Goal: Information Seeking & Learning: Check status

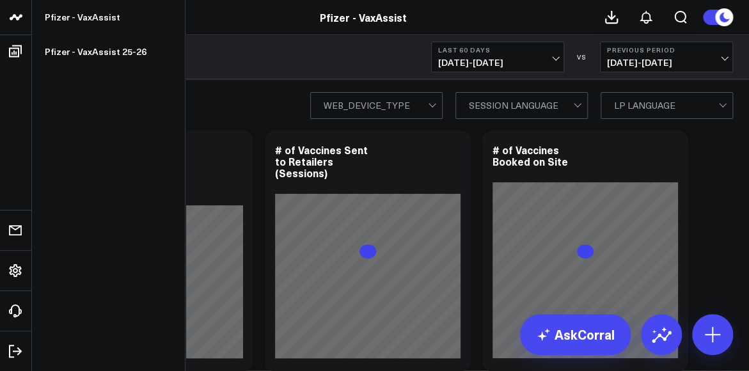
click at [14, 26] on link at bounding box center [16, 17] width 32 height 35
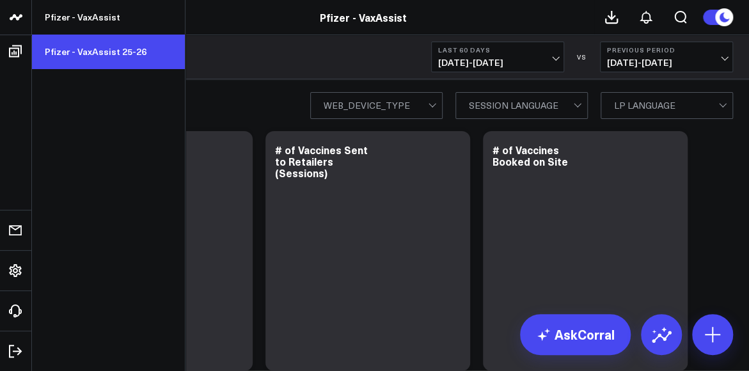
click at [77, 51] on link "Pfizer - VaxAssist 25-26" at bounding box center [108, 52] width 153 height 35
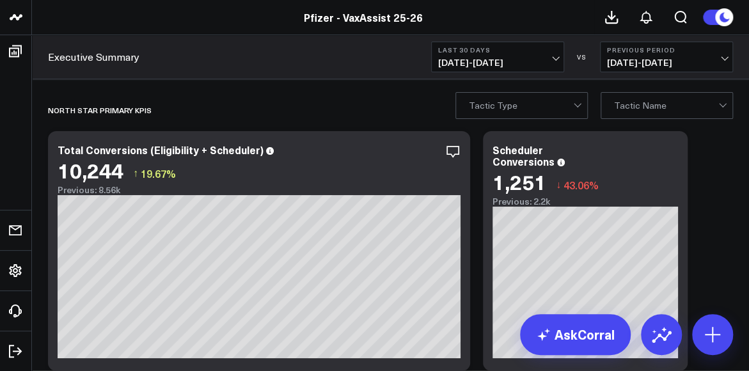
click at [462, 73] on div "Executive Summary Last 30 Days 07/15/25 - 08/13/25 VS Previous Period 06/15/25 …" at bounding box center [390, 57] width 717 height 44
click at [468, 68] on span "07/15/25 - 08/13/25" at bounding box center [497, 63] width 119 height 10
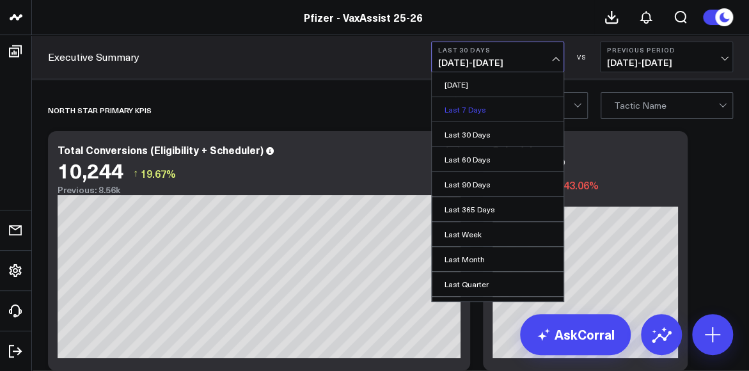
click at [475, 111] on link "Last 7 Days" at bounding box center [498, 109] width 132 height 24
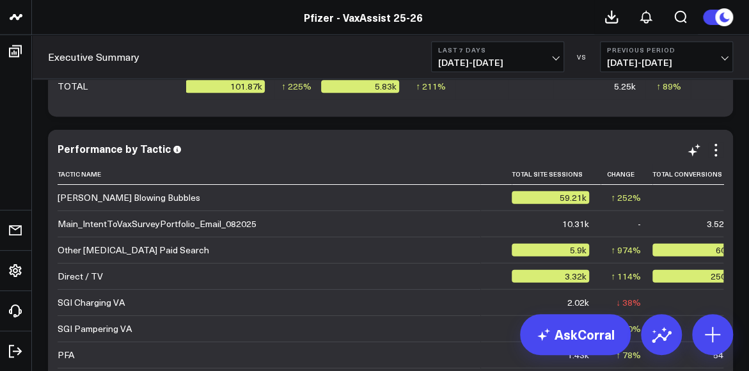
scroll to position [0, 56]
click at [689, 177] on th "Total Conversions" at bounding box center [695, 174] width 88 height 21
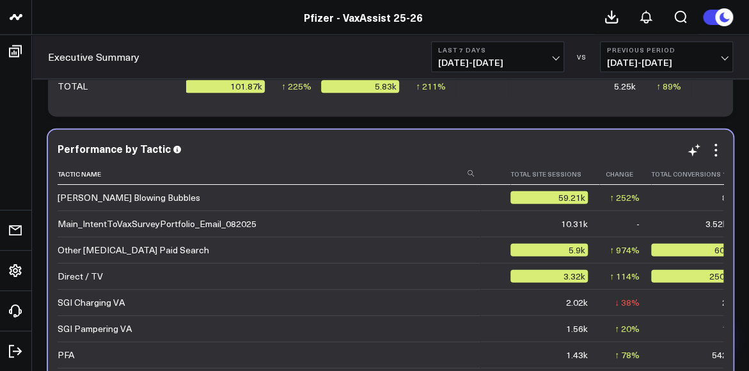
click at [721, 171] on icon at bounding box center [726, 174] width 10 height 8
